Goal: Information Seeking & Learning: Learn about a topic

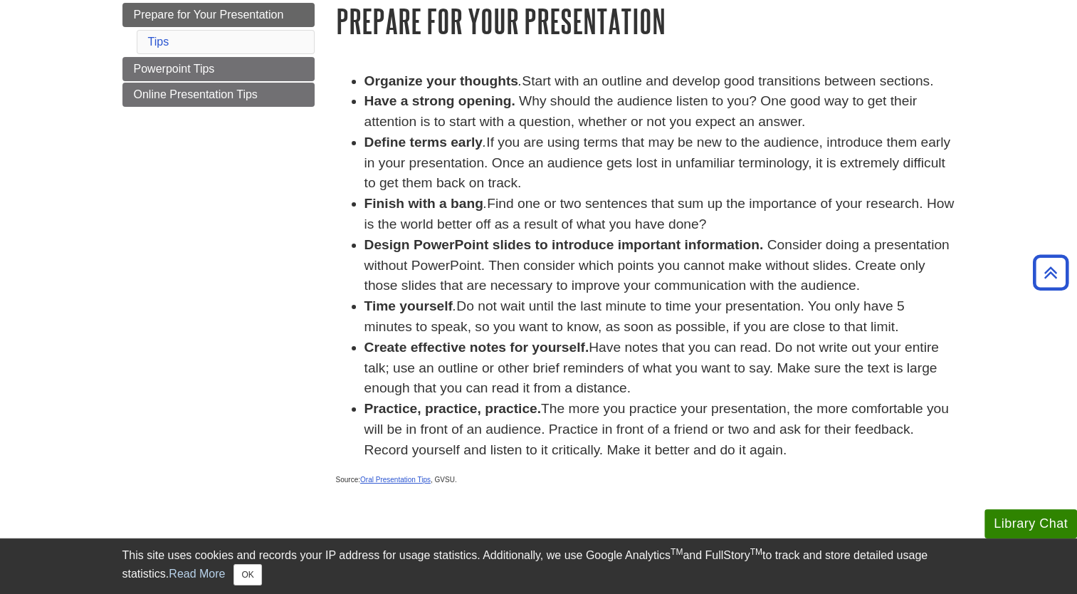
scroll to position [142, 0]
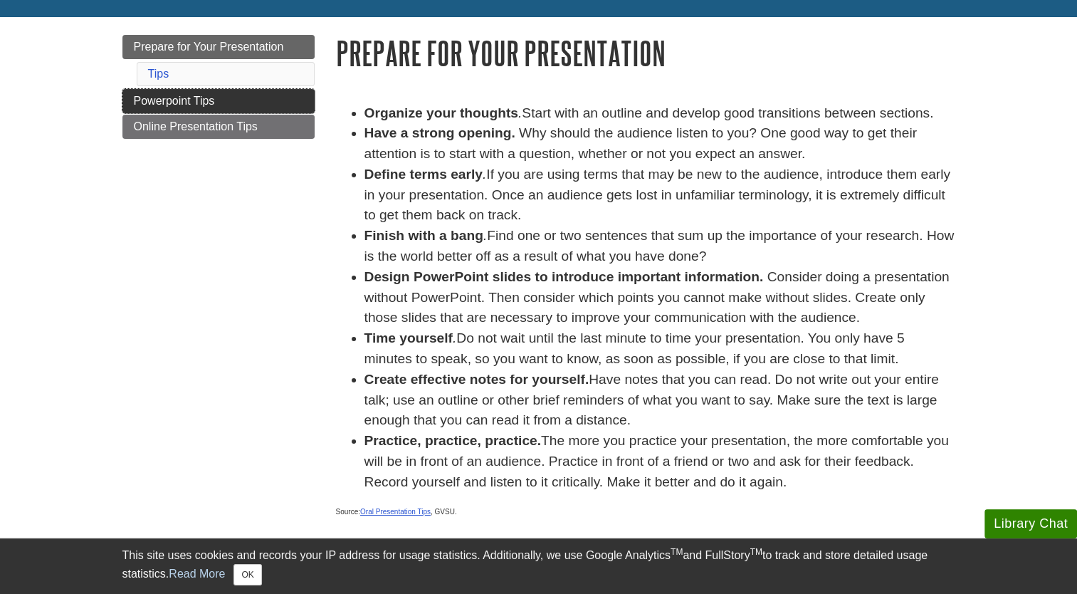
click at [185, 104] on span "Powerpoint Tips" at bounding box center [174, 101] width 81 height 12
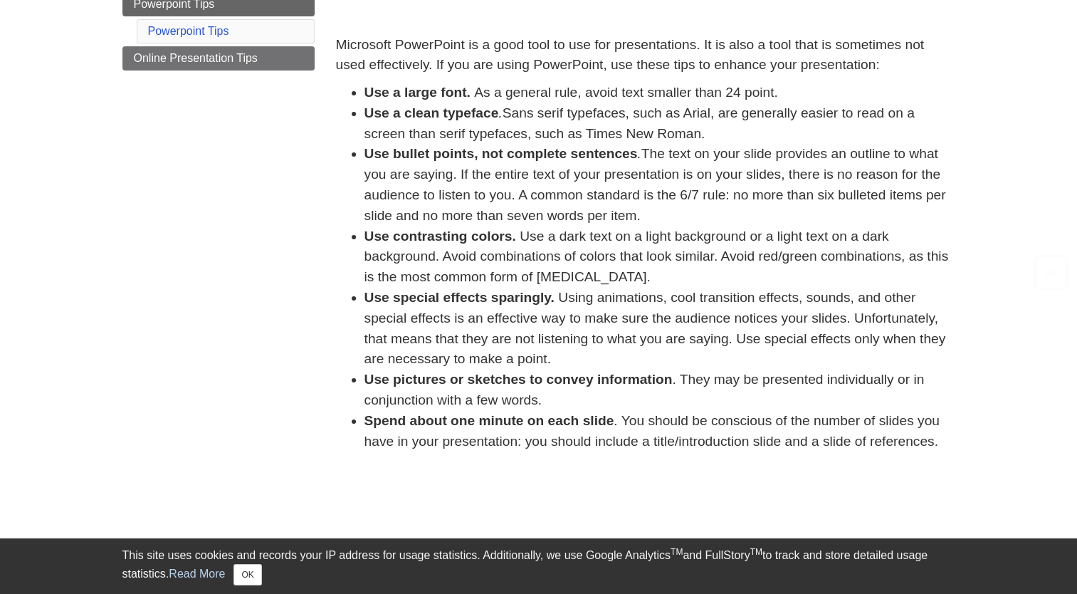
scroll to position [214, 0]
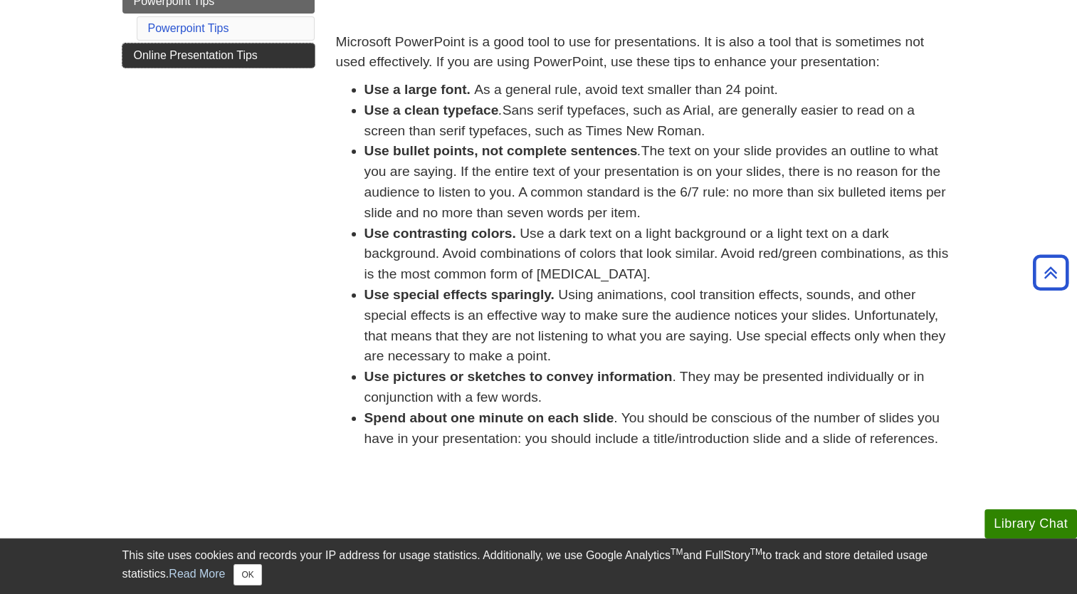
click at [241, 58] on span "Online Presentation Tips" at bounding box center [196, 55] width 124 height 12
